Goal: Information Seeking & Learning: Learn about a topic

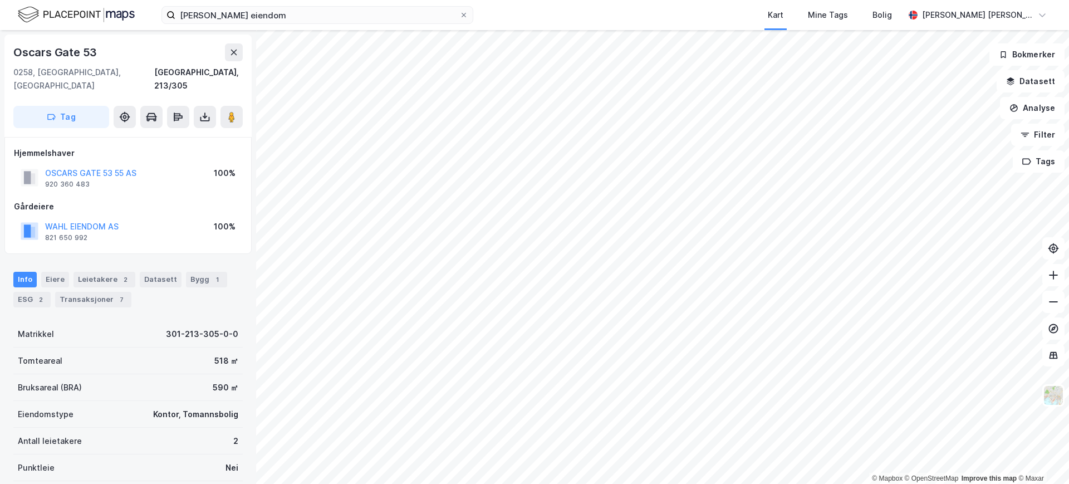
scroll to position [1, 0]
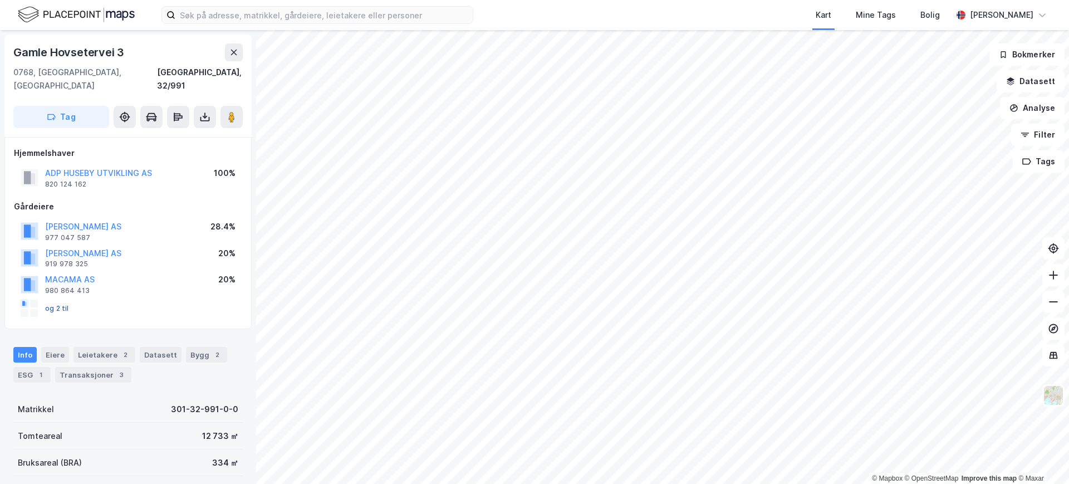
click at [0, 0] on button "og 2 til" at bounding box center [0, 0] width 0 height 0
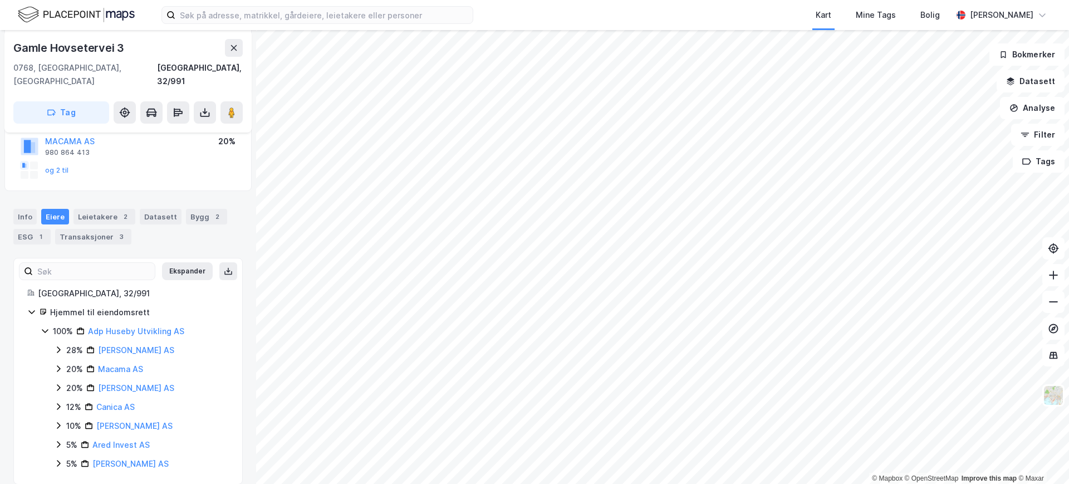
scroll to position [125, 0]
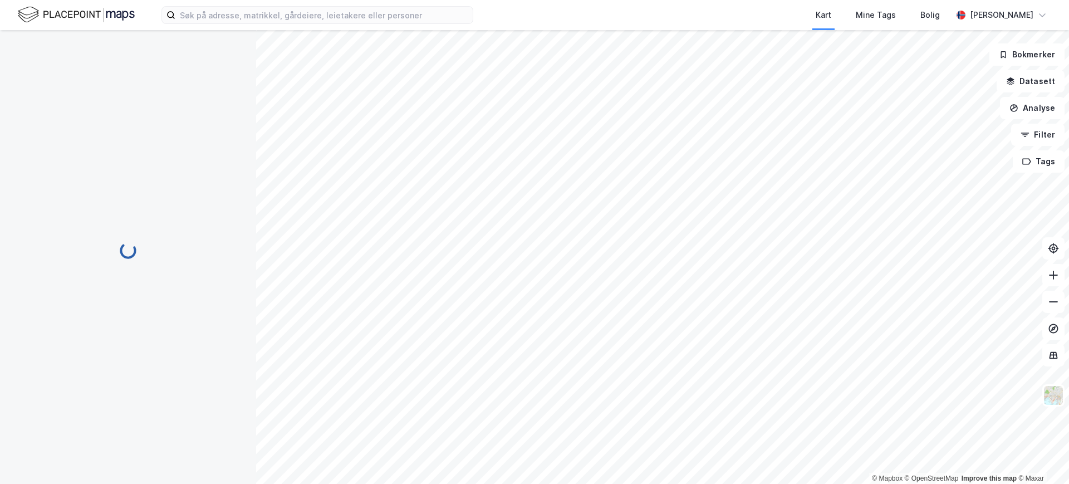
scroll to position [125, 0]
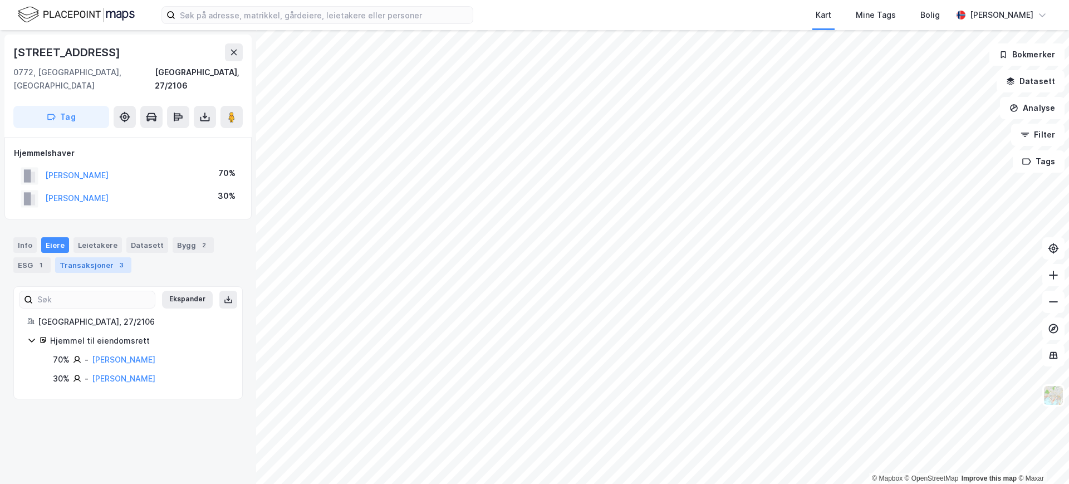
click at [86, 257] on div "Transaksjoner 3" at bounding box center [93, 265] width 76 height 16
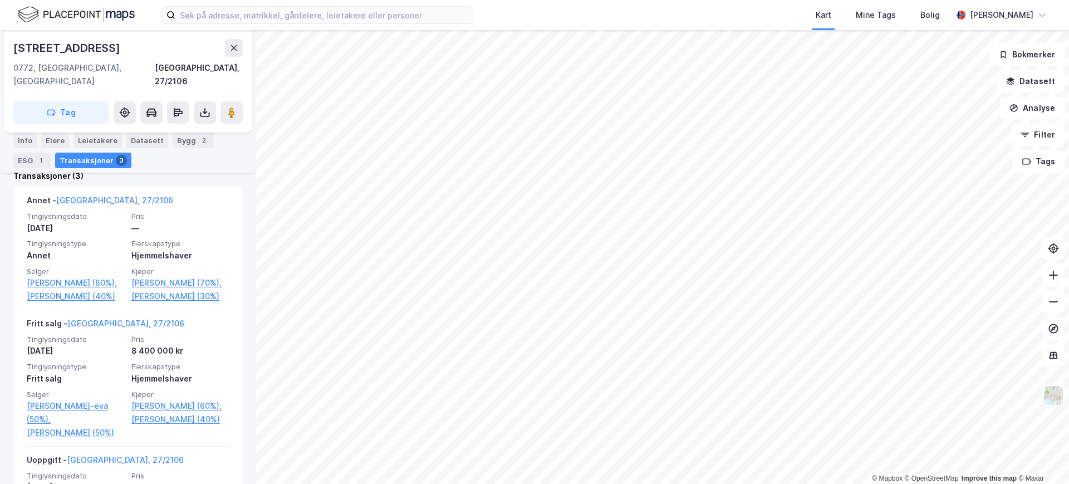
scroll to position [396, 0]
